Goal: Find specific page/section: Find specific page/section

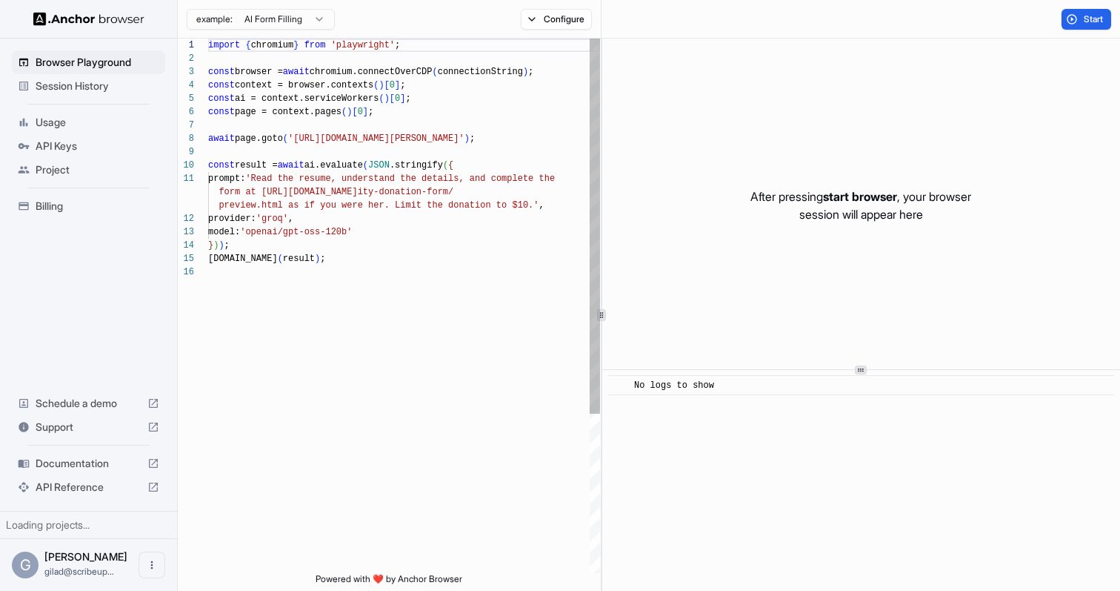
scroll to position [133, 0]
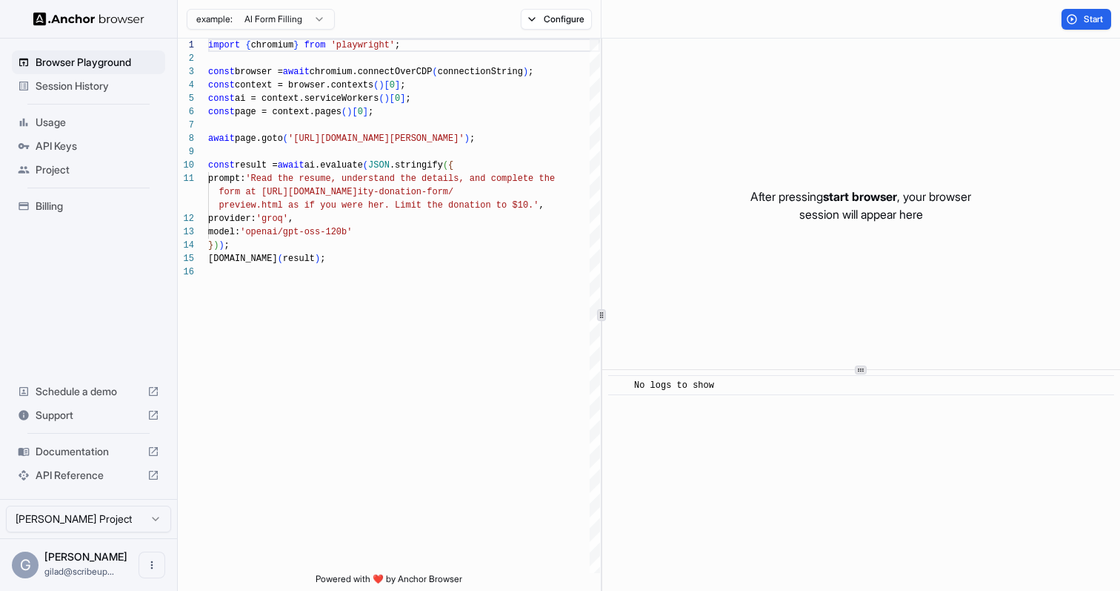
click at [76, 93] on span "Session History" at bounding box center [98, 86] width 124 height 15
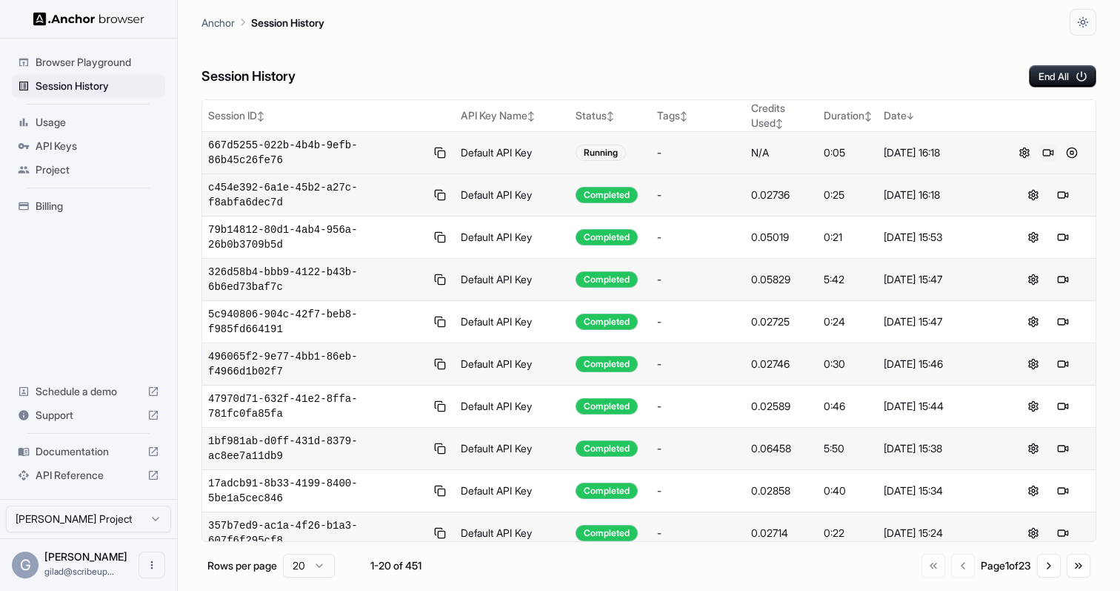
click at [1044, 153] on button at bounding box center [1049, 153] width 18 height 18
click at [1048, 150] on button at bounding box center [1049, 153] width 18 height 18
click at [1072, 197] on button at bounding box center [1072, 195] width 18 height 18
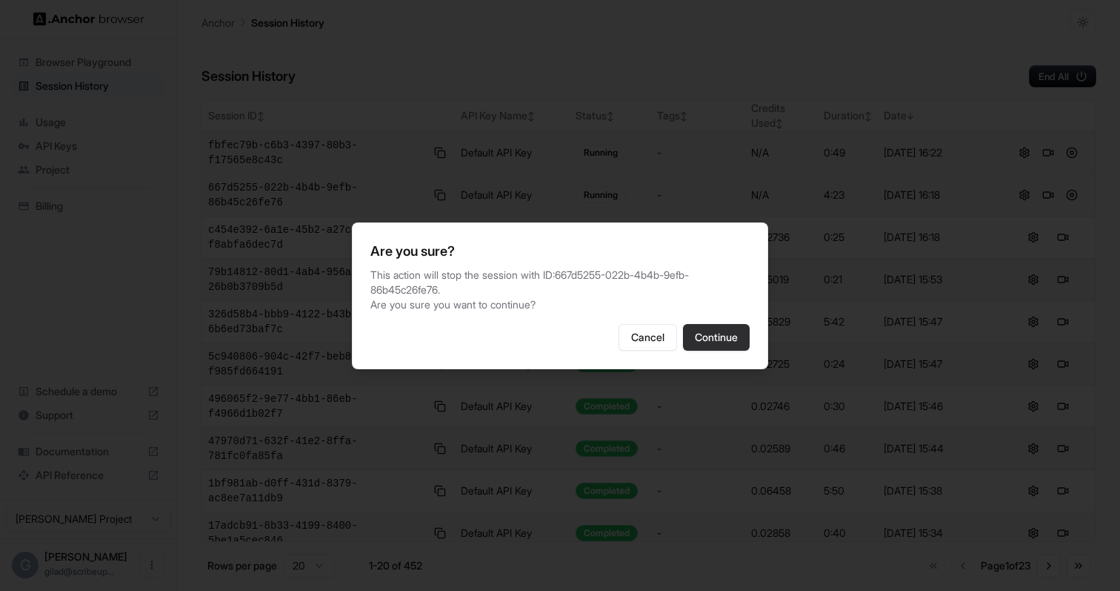
click at [729, 345] on button "Continue" at bounding box center [716, 337] width 67 height 27
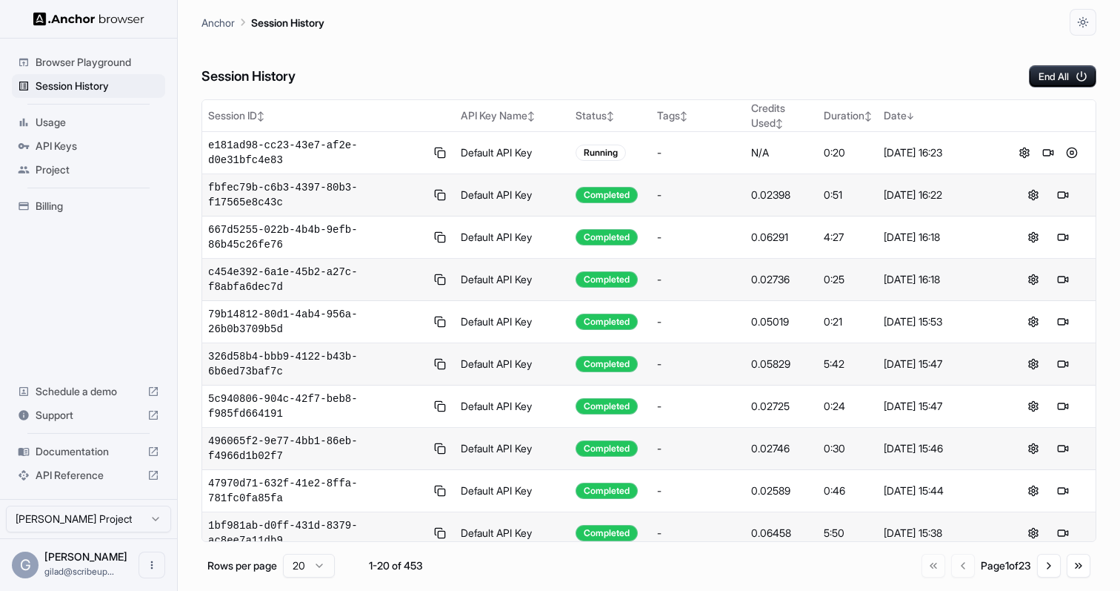
click at [1050, 154] on button at bounding box center [1049, 153] width 18 height 18
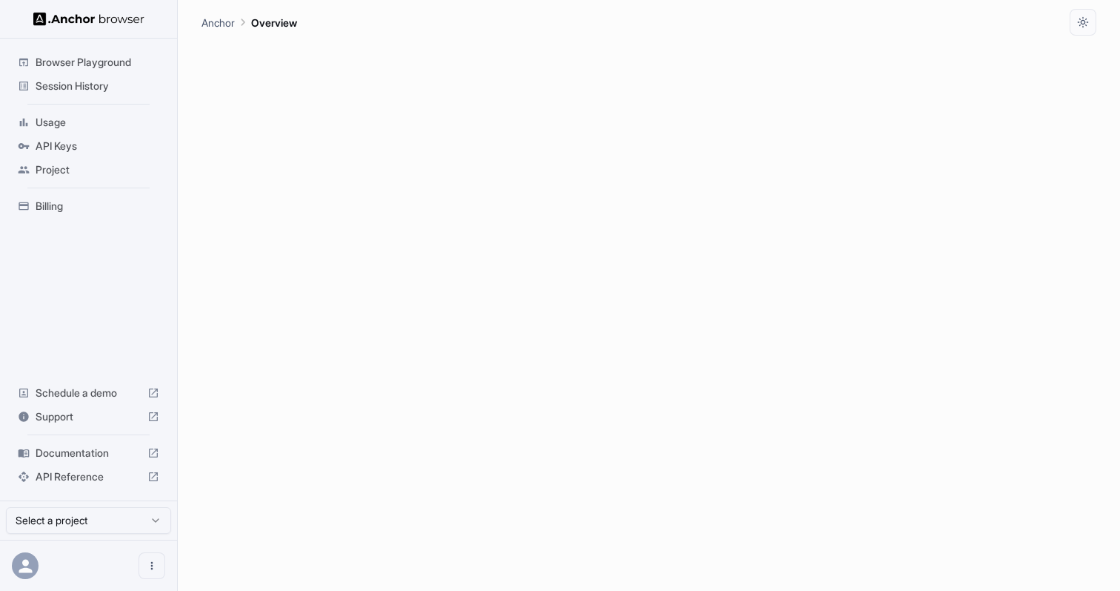
click at [114, 89] on span "Session History" at bounding box center [98, 86] width 124 height 15
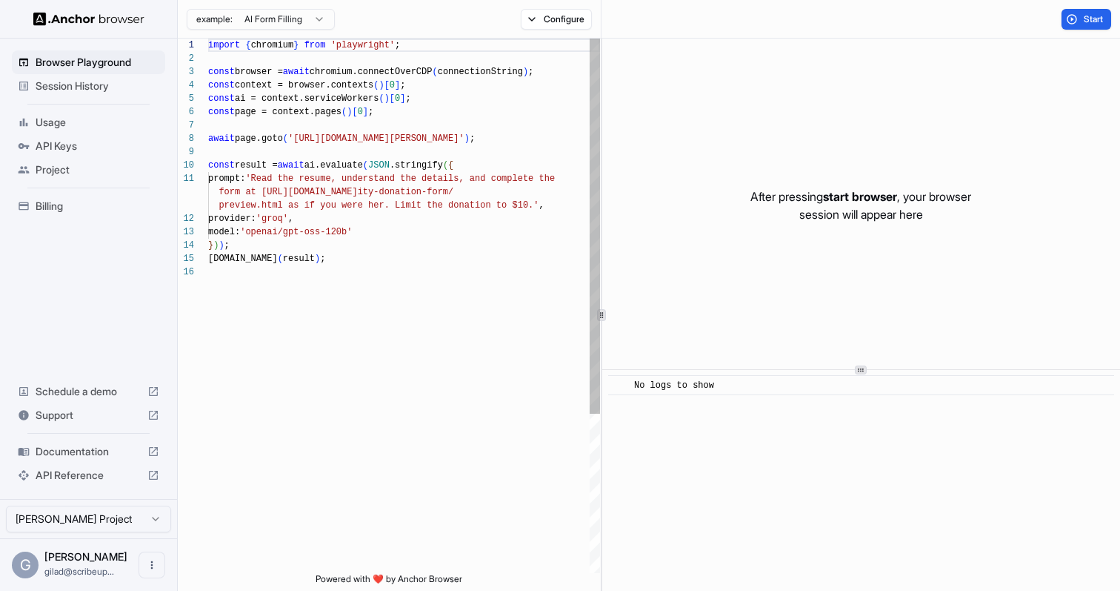
scroll to position [133, 0]
click at [119, 96] on div "Session History" at bounding box center [88, 86] width 153 height 24
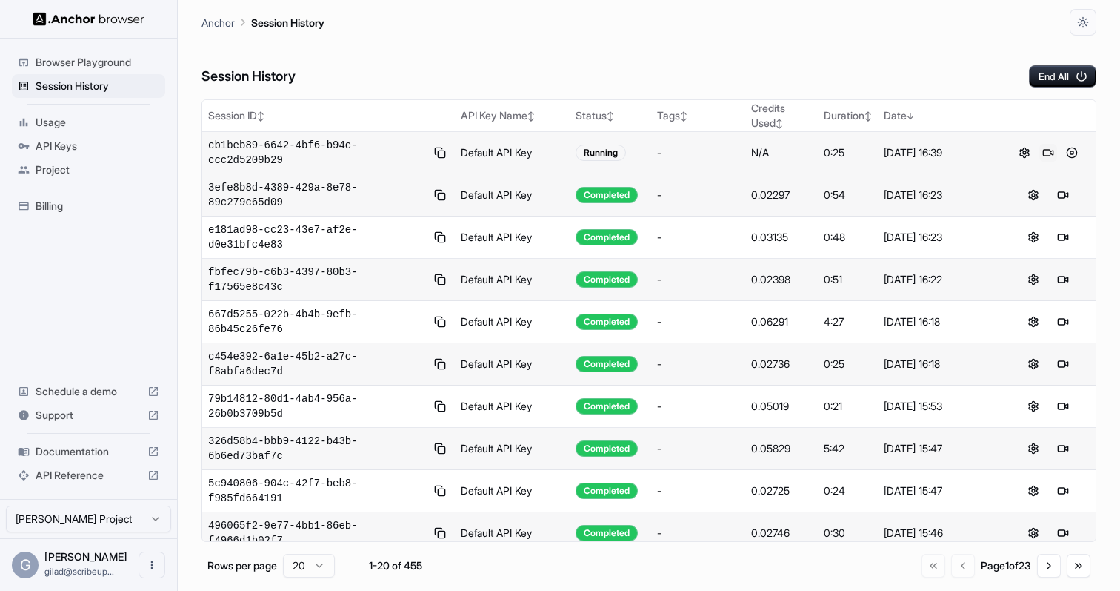
click at [1044, 153] on button at bounding box center [1049, 153] width 18 height 18
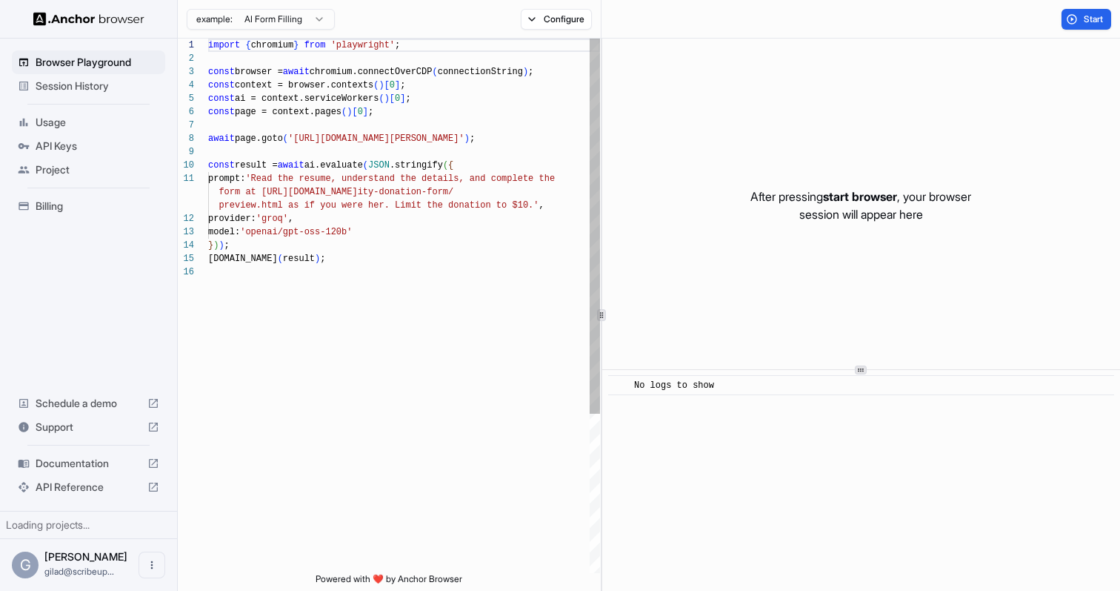
scroll to position [133, 0]
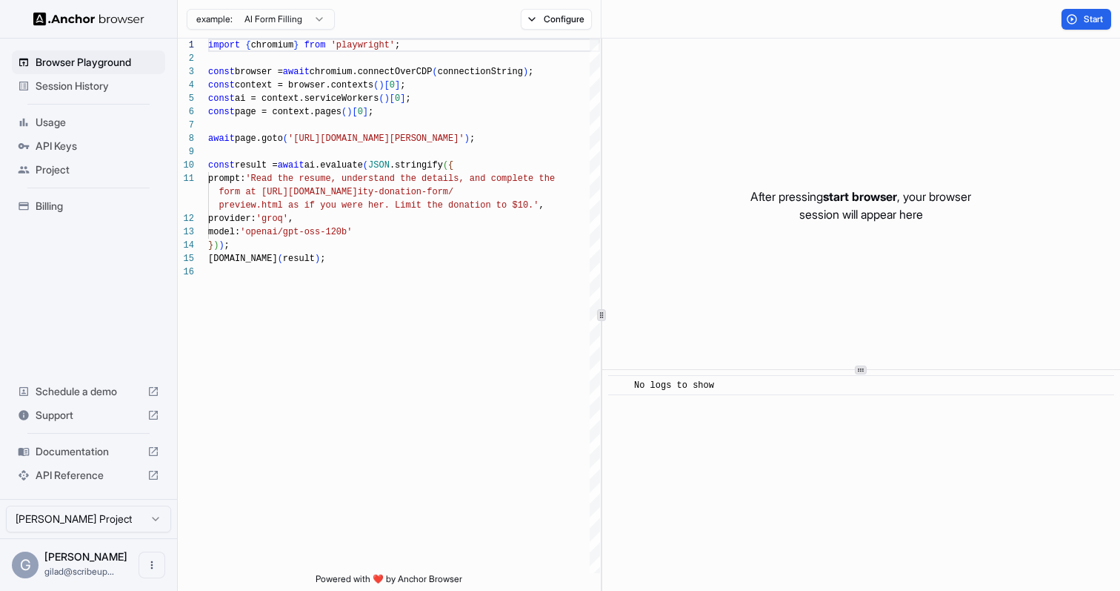
click at [119, 93] on div "Session History" at bounding box center [88, 86] width 153 height 24
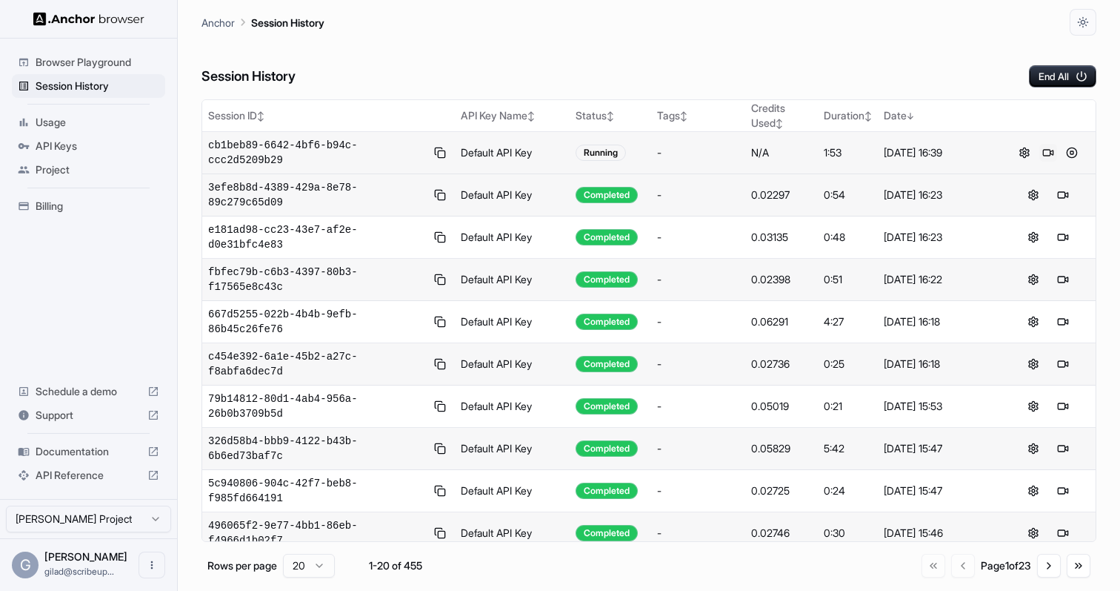
click at [1047, 157] on button at bounding box center [1049, 153] width 18 height 18
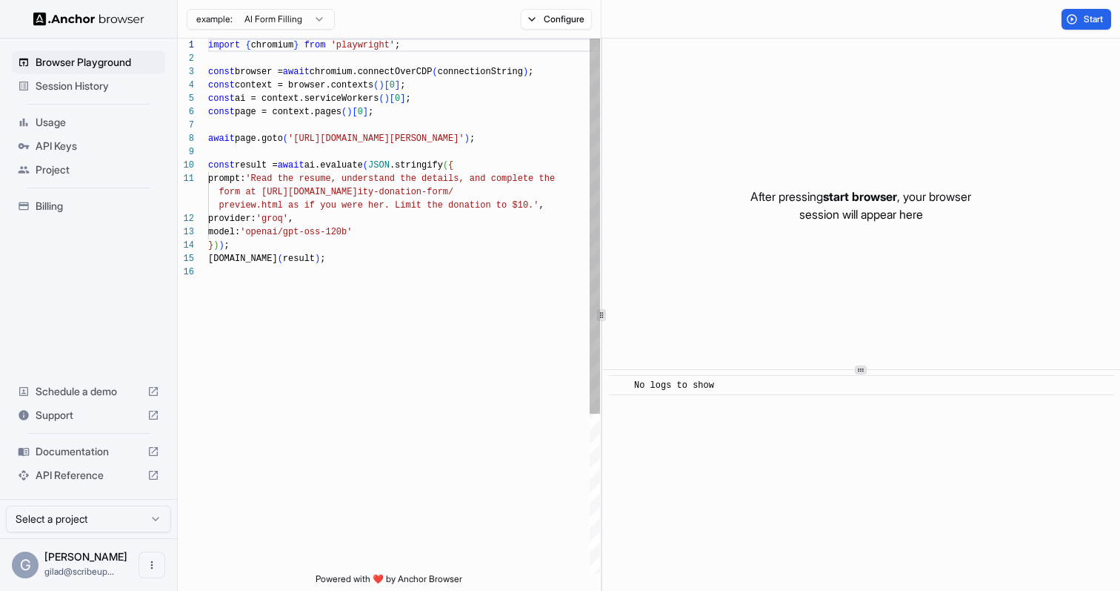
scroll to position [133, 0]
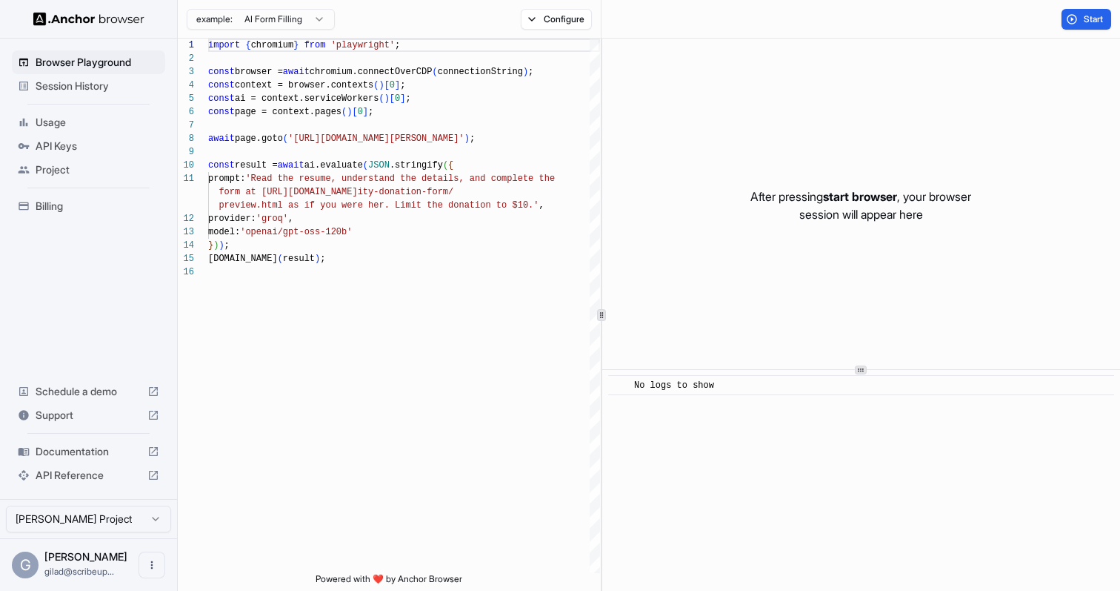
click at [112, 88] on span "Session History" at bounding box center [98, 86] width 124 height 15
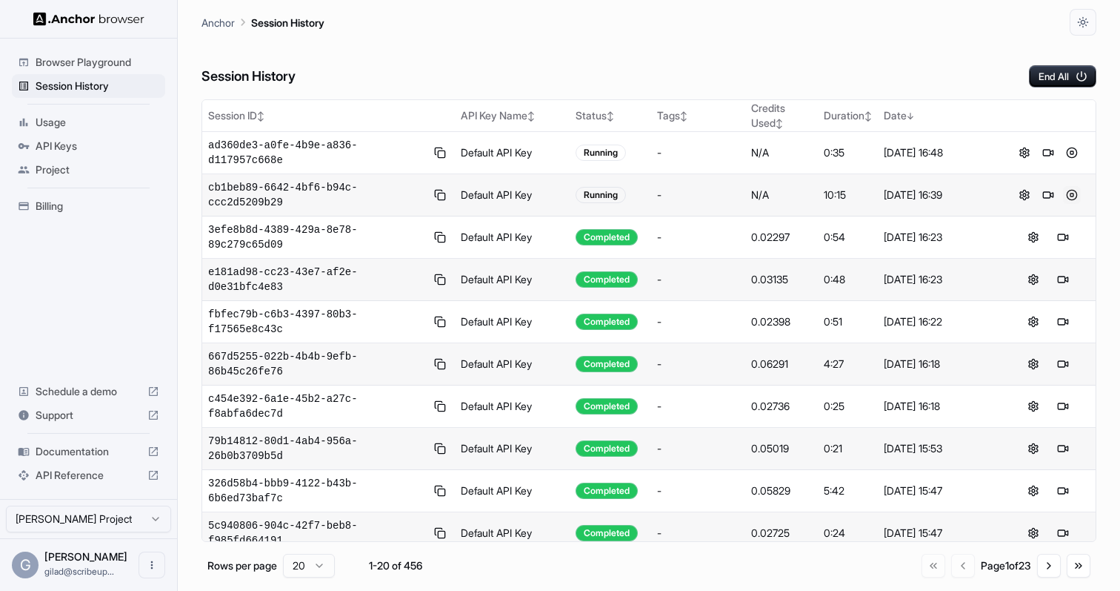
click at [1069, 193] on button at bounding box center [1072, 195] width 18 height 18
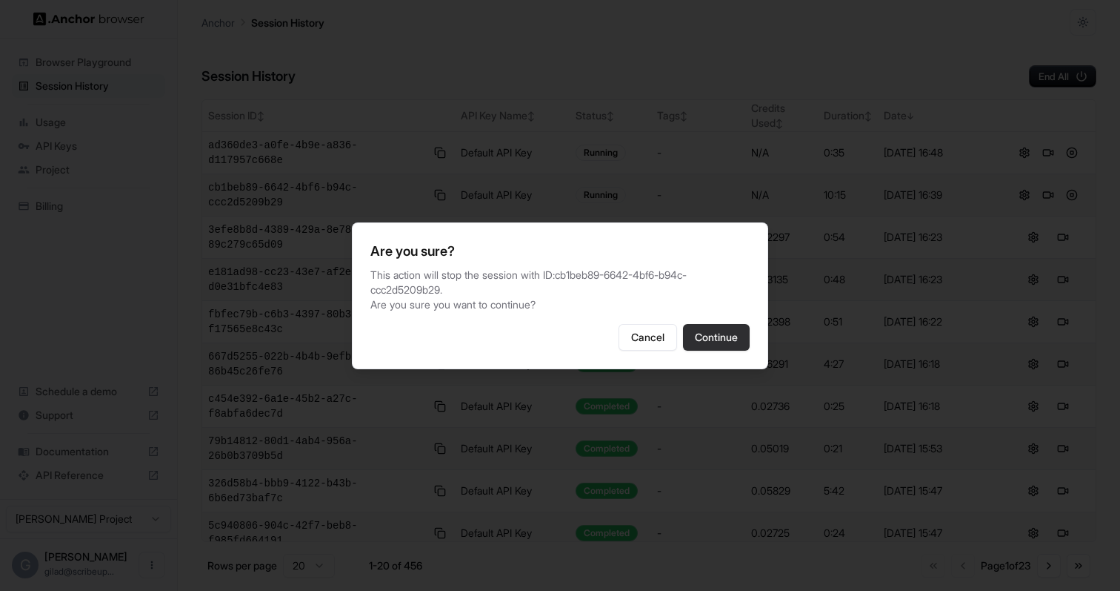
click at [721, 328] on button "Continue" at bounding box center [716, 337] width 67 height 27
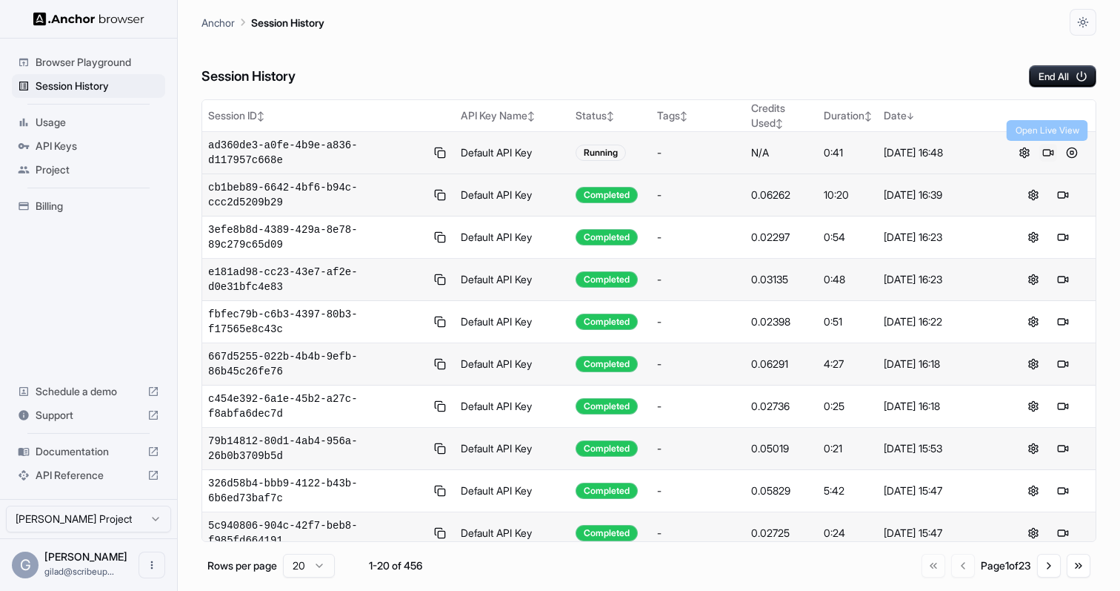
click at [1049, 153] on button at bounding box center [1049, 153] width 18 height 18
